Goal: Transaction & Acquisition: Subscribe to service/newsletter

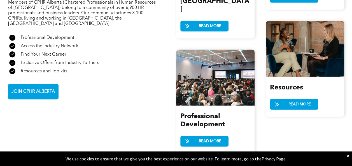
scroll to position [671, 0]
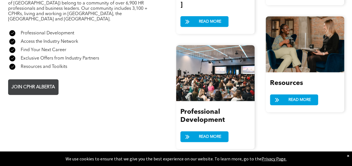
click at [31, 82] on span "JOIN CPHR ALBERTA" at bounding box center [33, 87] width 47 height 11
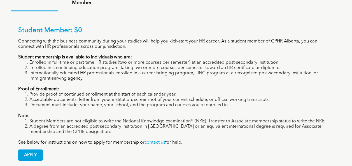
scroll to position [424, 0]
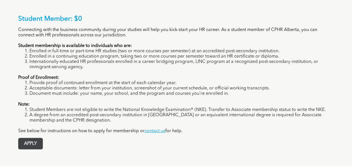
click at [29, 138] on span "APPLY" at bounding box center [30, 143] width 24 height 11
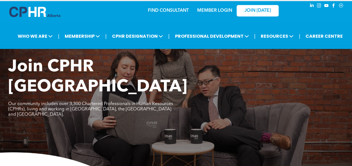
scroll to position [0, 0]
